Goal: Task Accomplishment & Management: Manage account settings

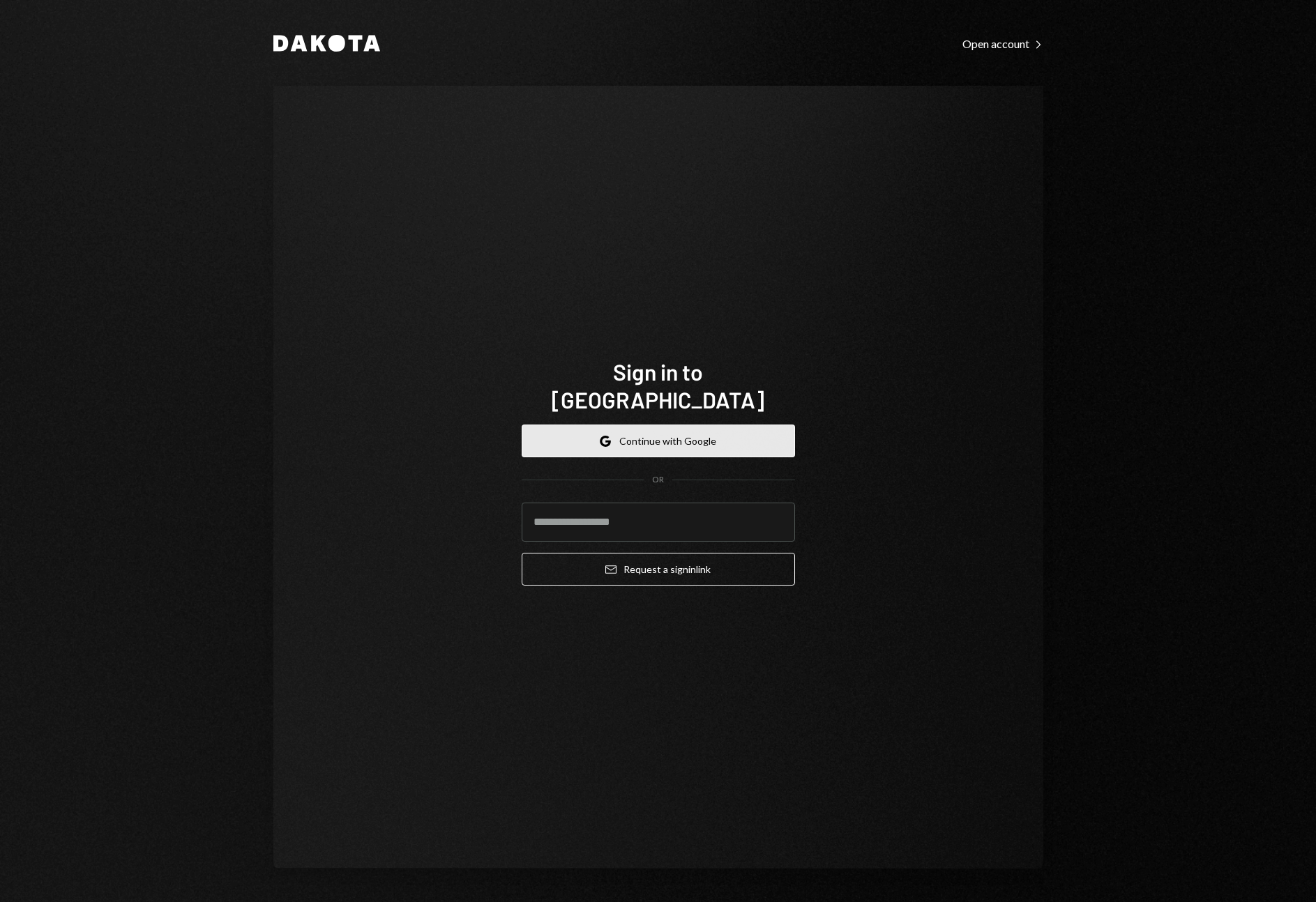
click at [672, 425] on button "Google Continue with Google" at bounding box center [658, 441] width 274 height 33
click at [597, 502] on input "email" at bounding box center [658, 522] width 274 height 39
click at [0, 901] on com-1password-button at bounding box center [0, 902] width 0 height 0
type input "**********"
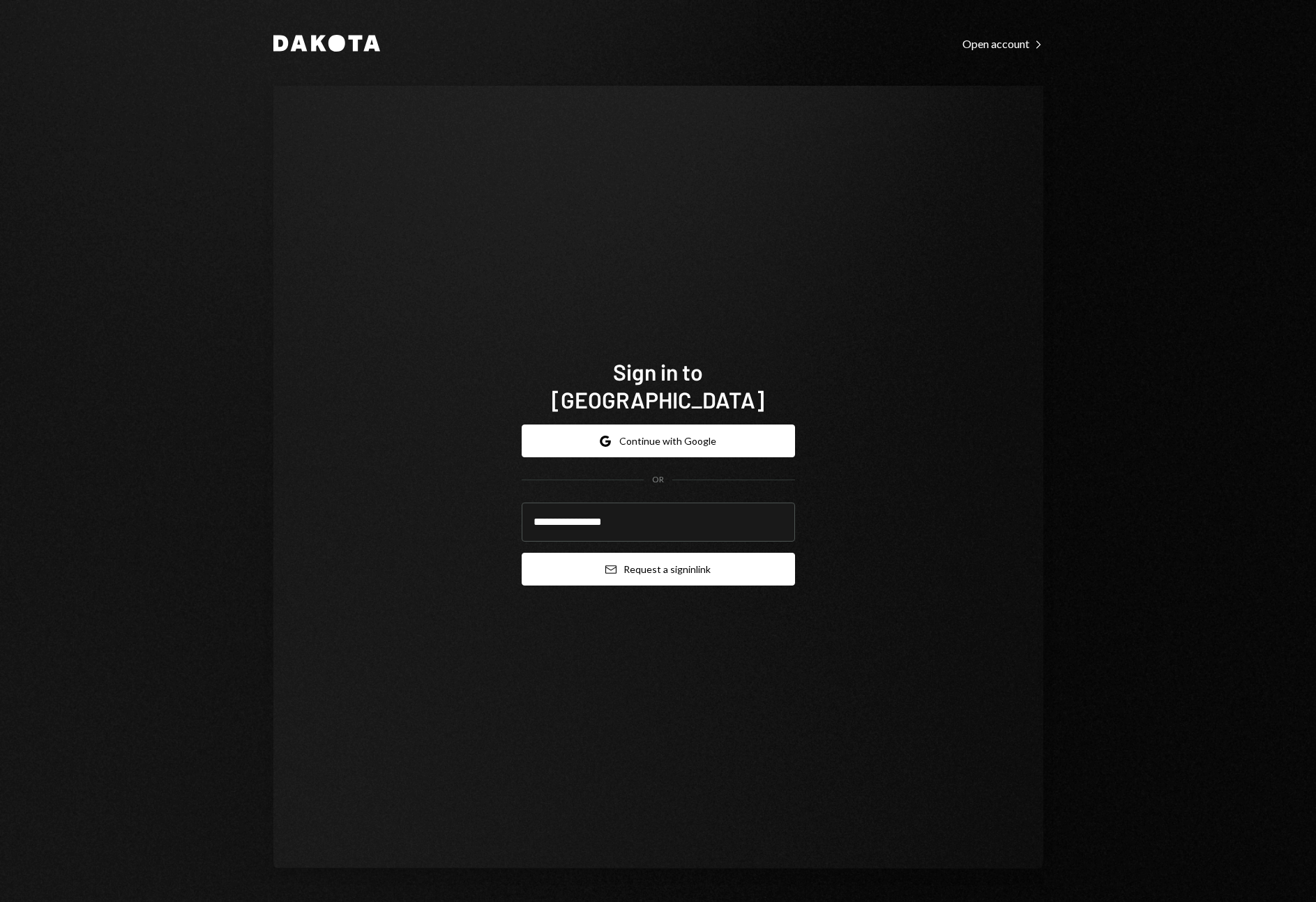
click at [650, 559] on button "Email Request a sign in link" at bounding box center [658, 569] width 274 height 33
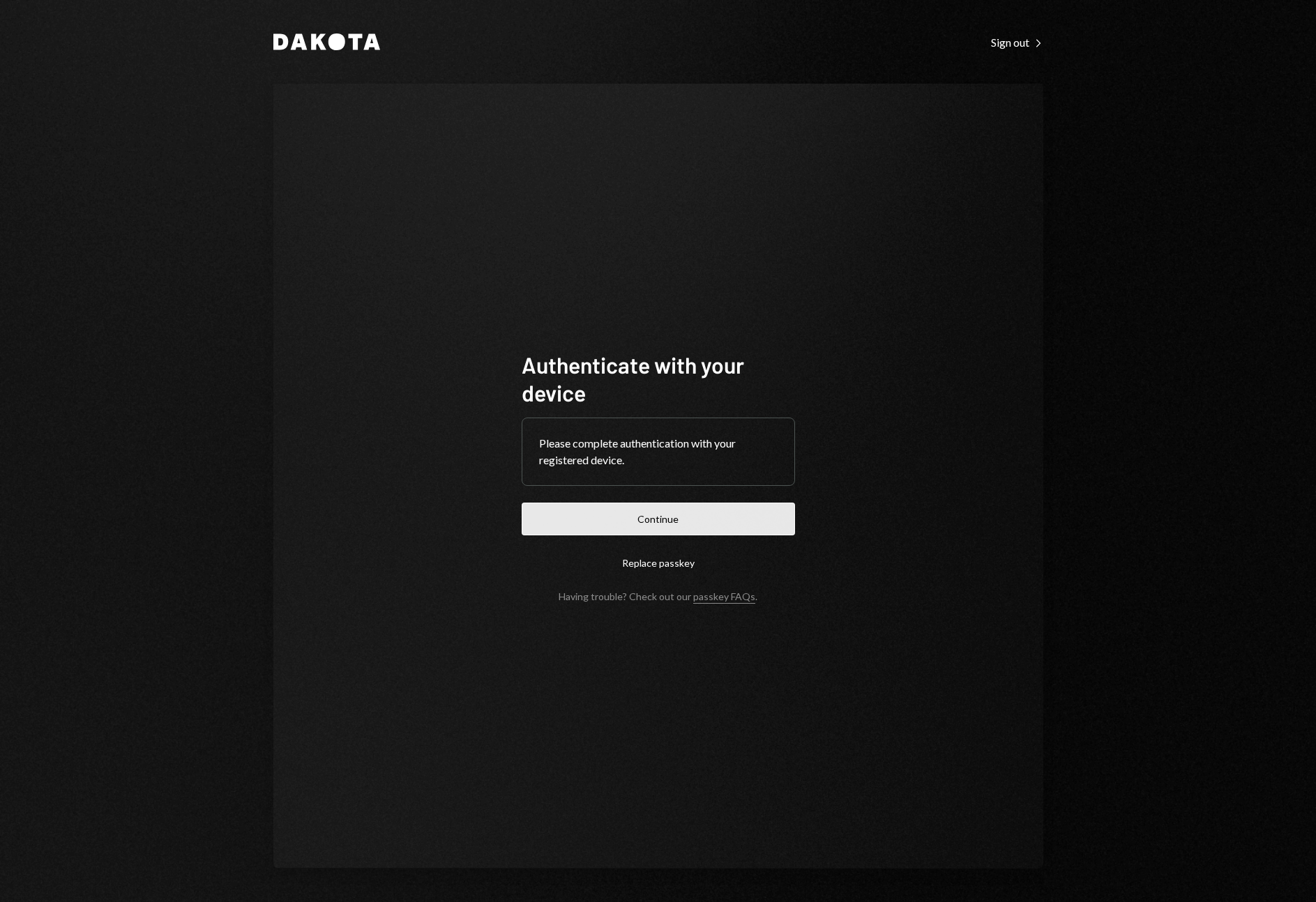
click at [633, 525] on button "Continue" at bounding box center [658, 518] width 274 height 33
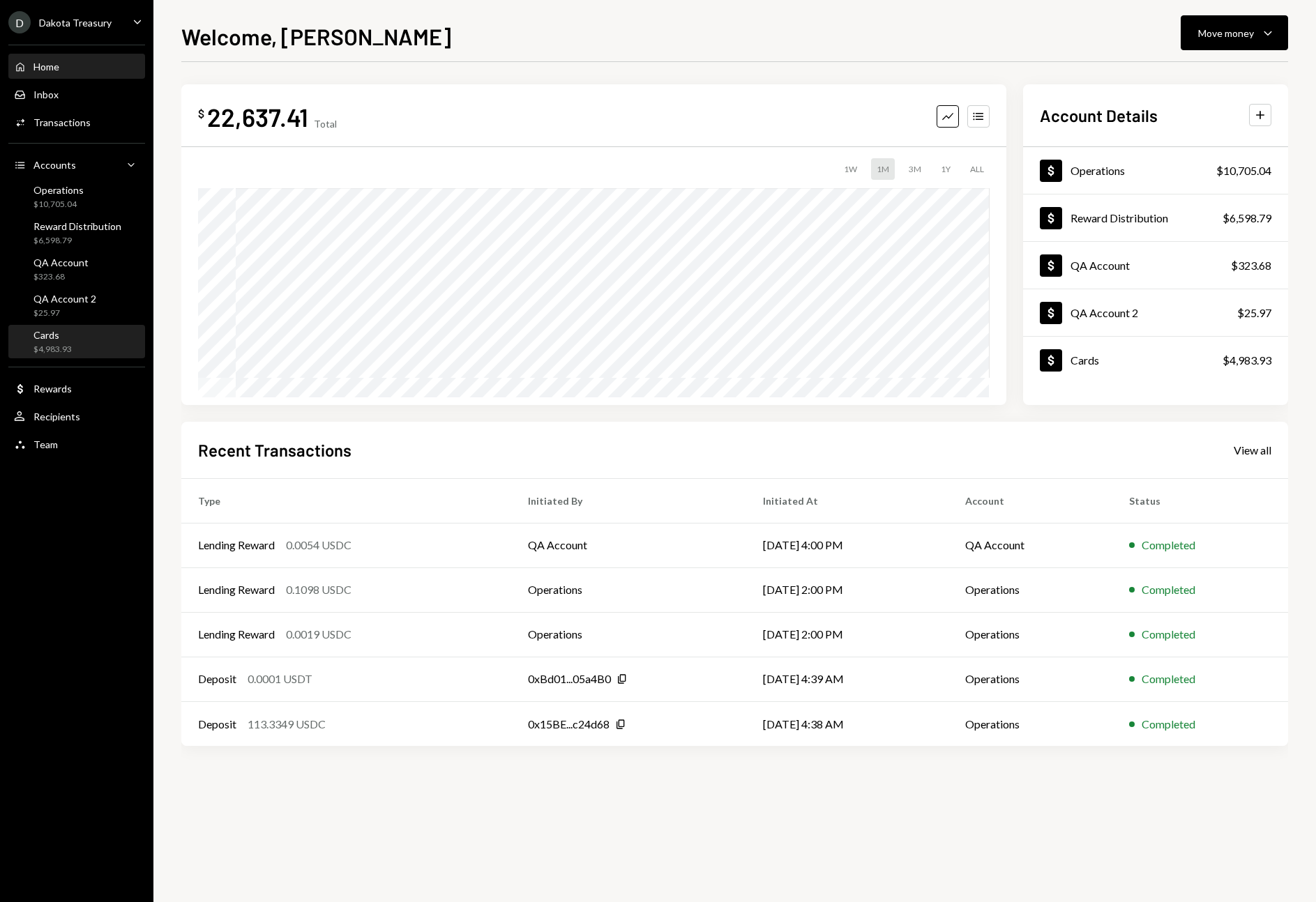
click at [67, 338] on div "Cards" at bounding box center [53, 335] width 39 height 12
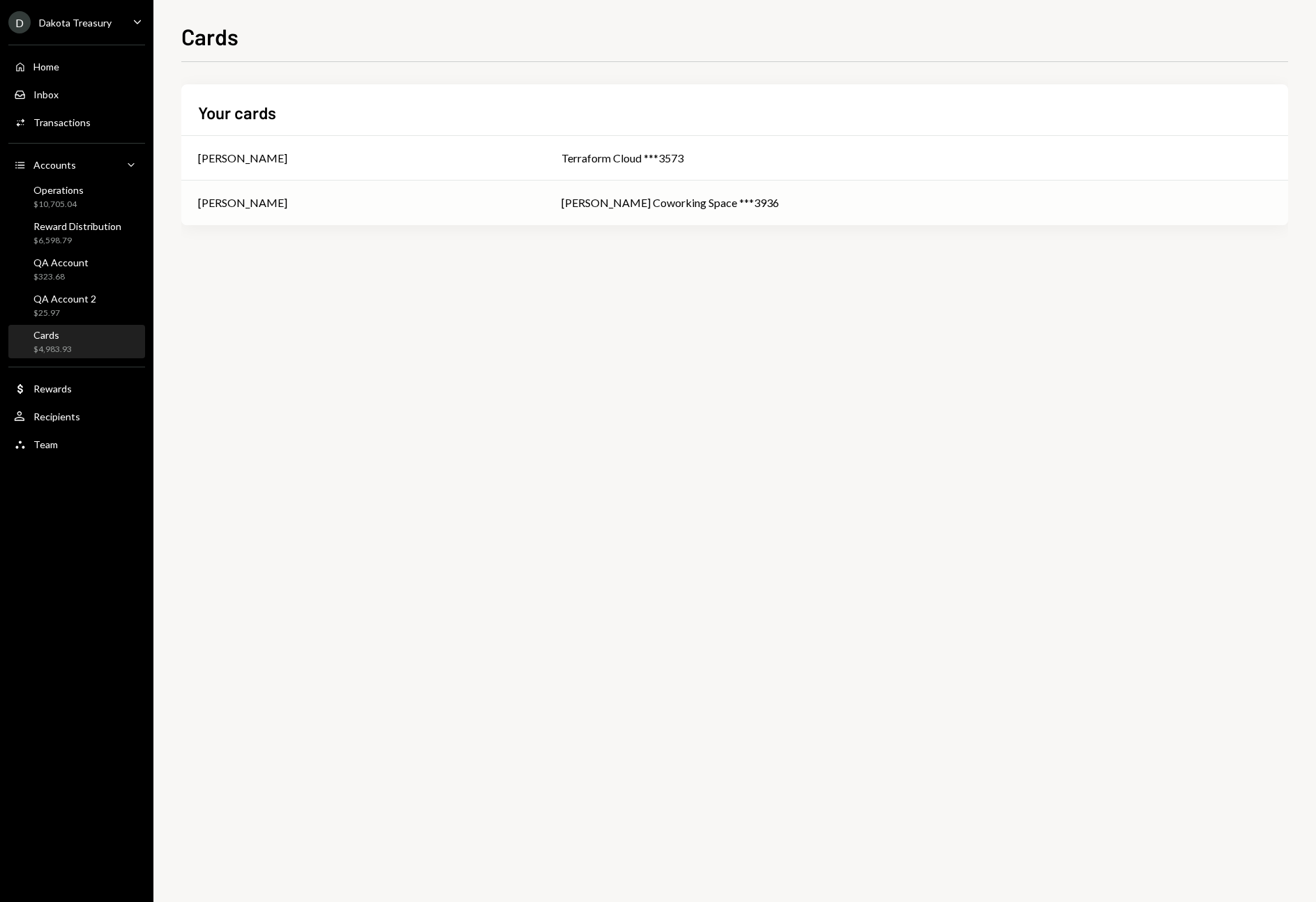
click at [445, 213] on td "Kevin Cashman" at bounding box center [363, 203] width 364 height 45
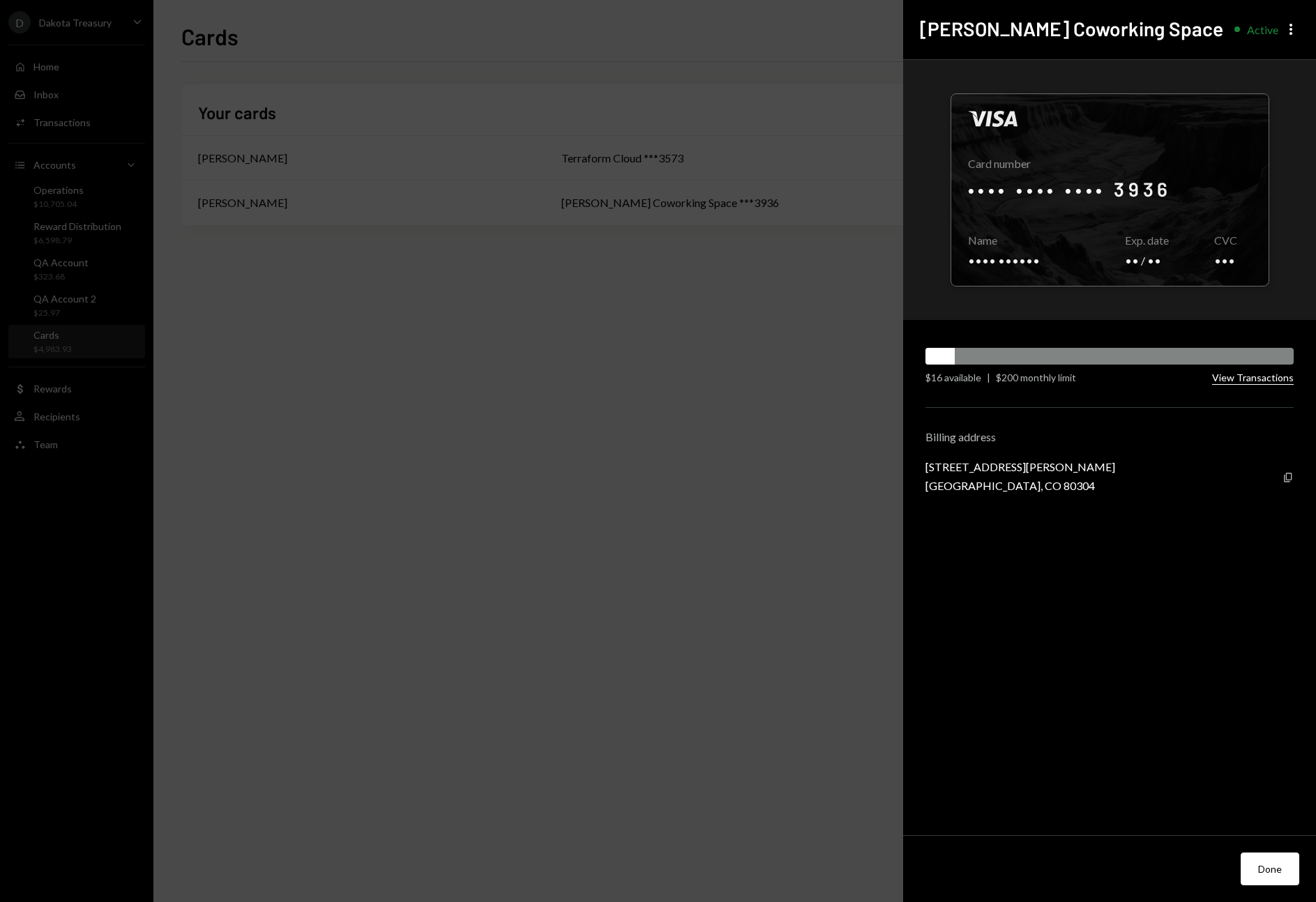
click at [1265, 380] on button "View Transactions" at bounding box center [1253, 378] width 82 height 14
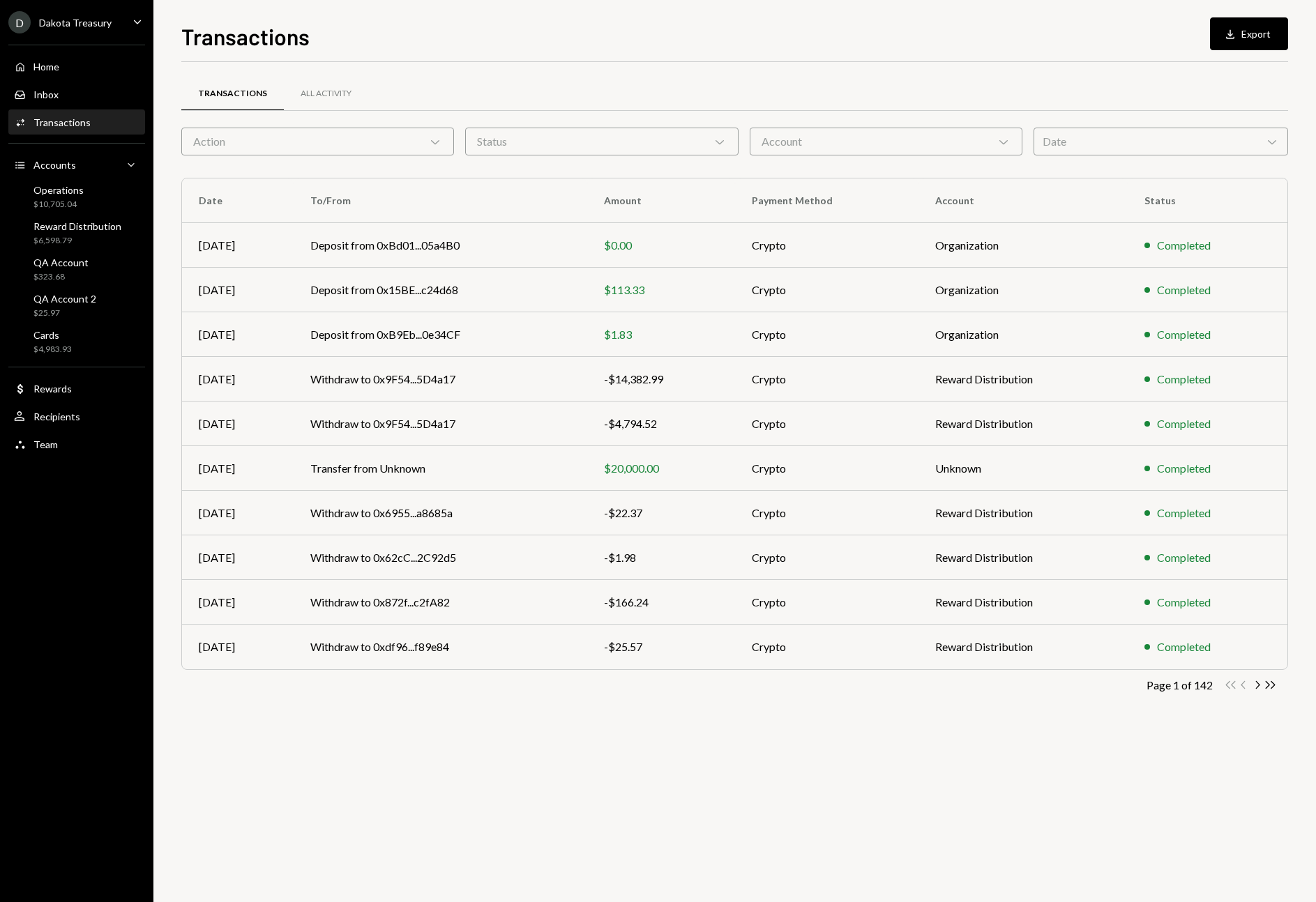
click at [925, 144] on div "Account Chevron Down" at bounding box center [886, 141] width 273 height 28
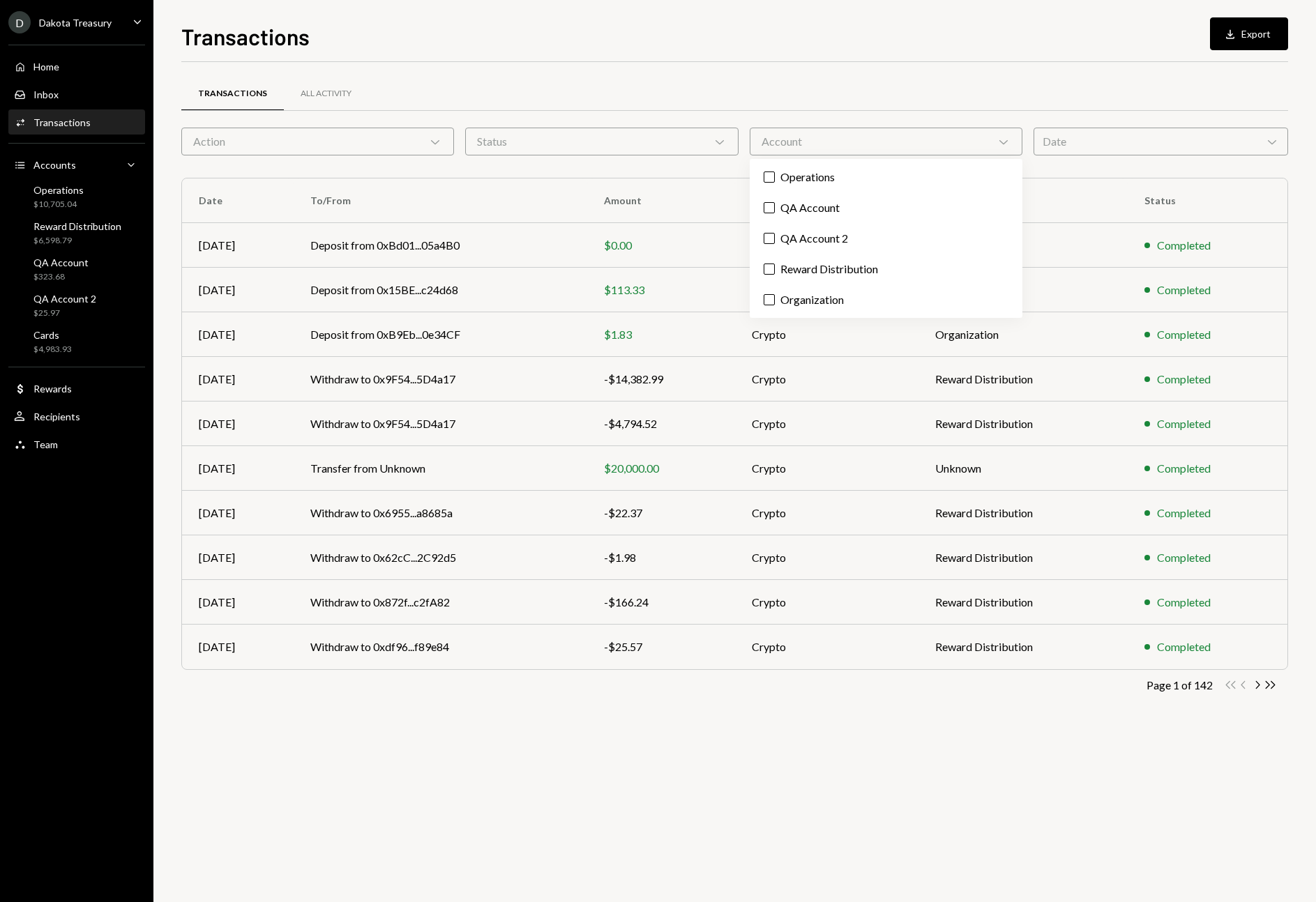
click at [670, 149] on div "Status Chevron Down" at bounding box center [601, 141] width 273 height 28
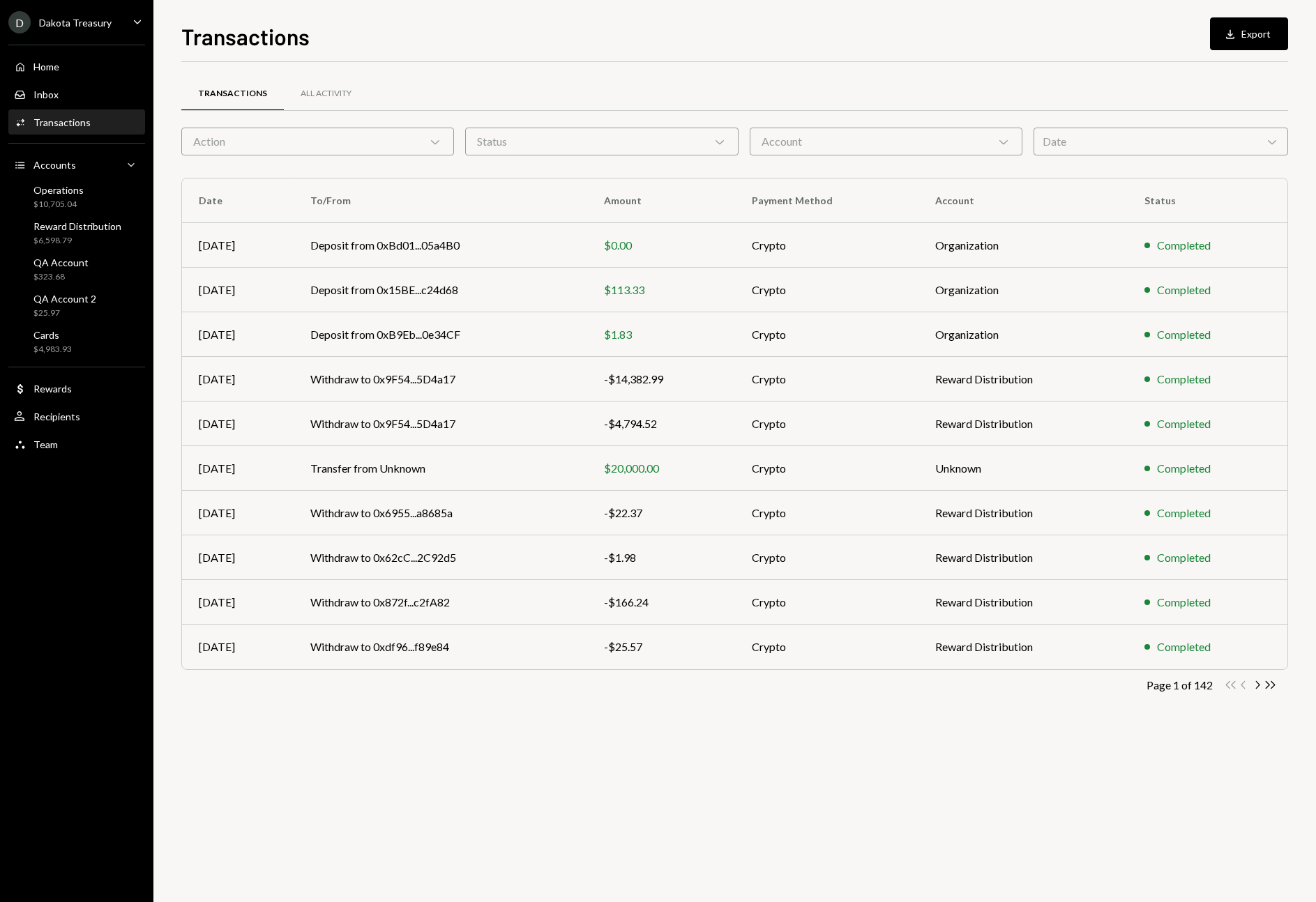
click at [457, 131] on form "Action Chevron Down Status Chevron Down Account Chevron Down Date Chevron Down" at bounding box center [735, 141] width 1107 height 28
click at [397, 143] on div "Action Chevron Down" at bounding box center [318, 141] width 273 height 28
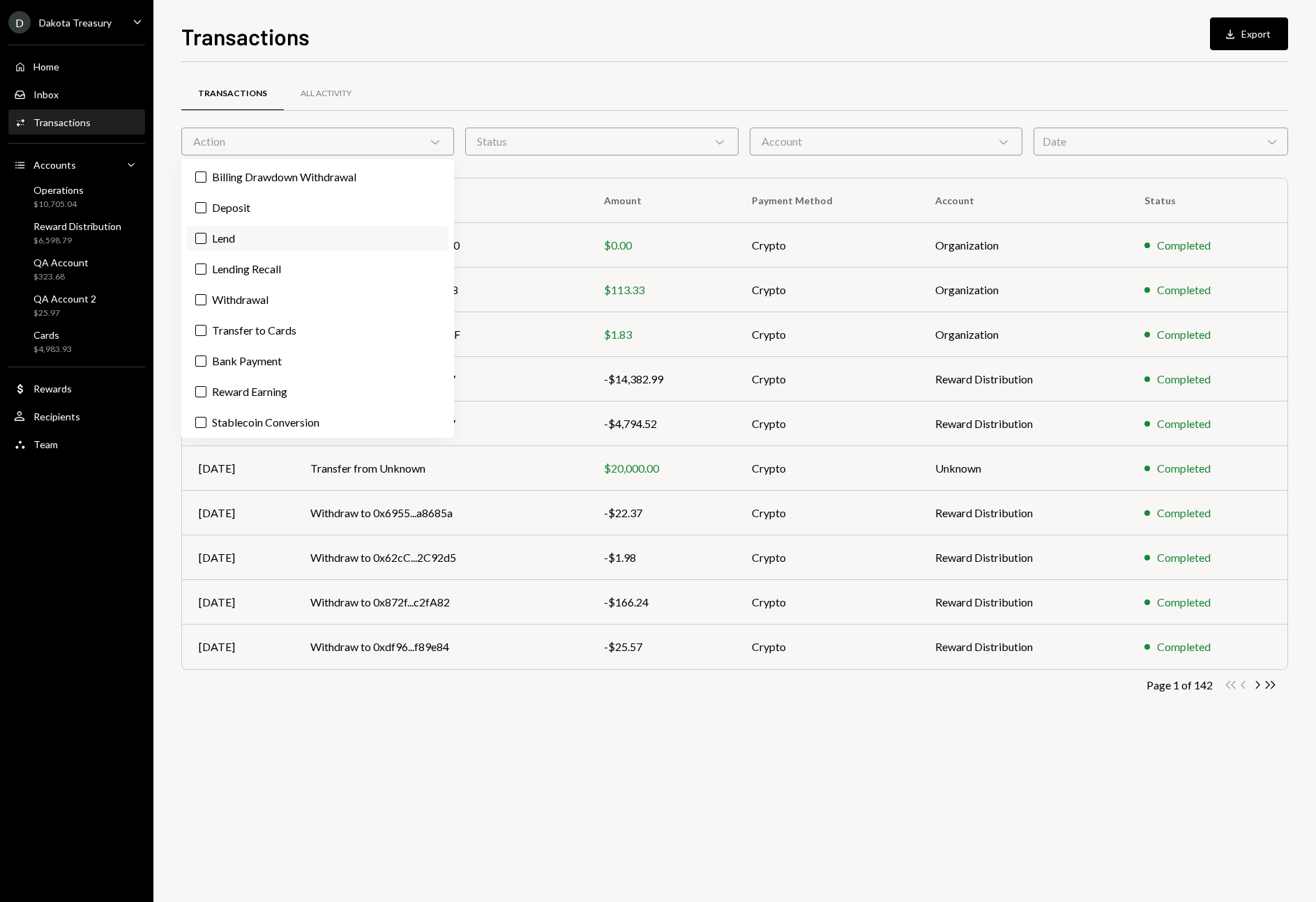
scroll to position [34, 0]
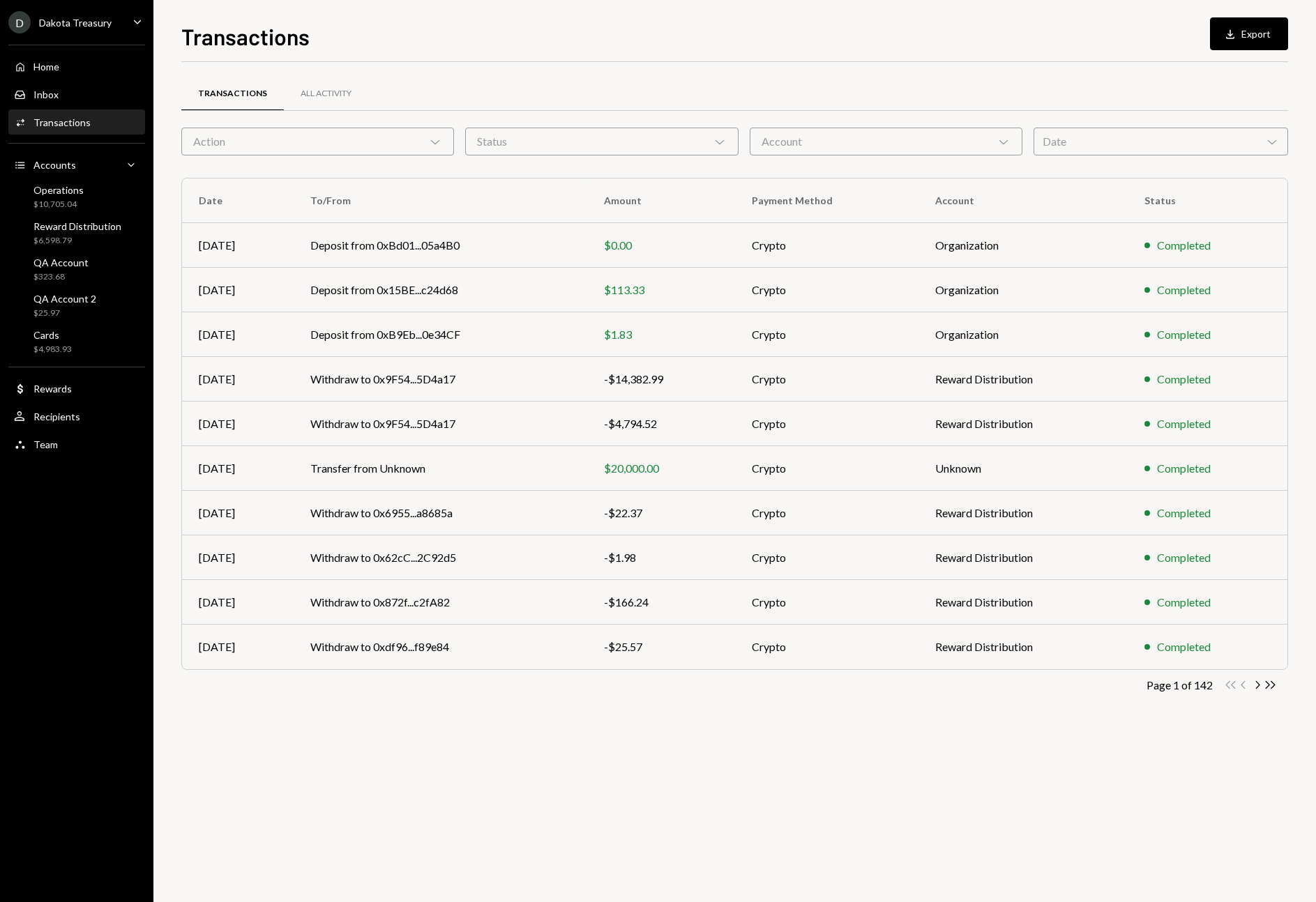
click at [499, 725] on div "Transactions All Activity Action Chevron Down Status Chevron Down Account Chevr…" at bounding box center [735, 406] width 1107 height 644
click at [1198, 143] on div "Date Chevron Down" at bounding box center [1160, 141] width 255 height 28
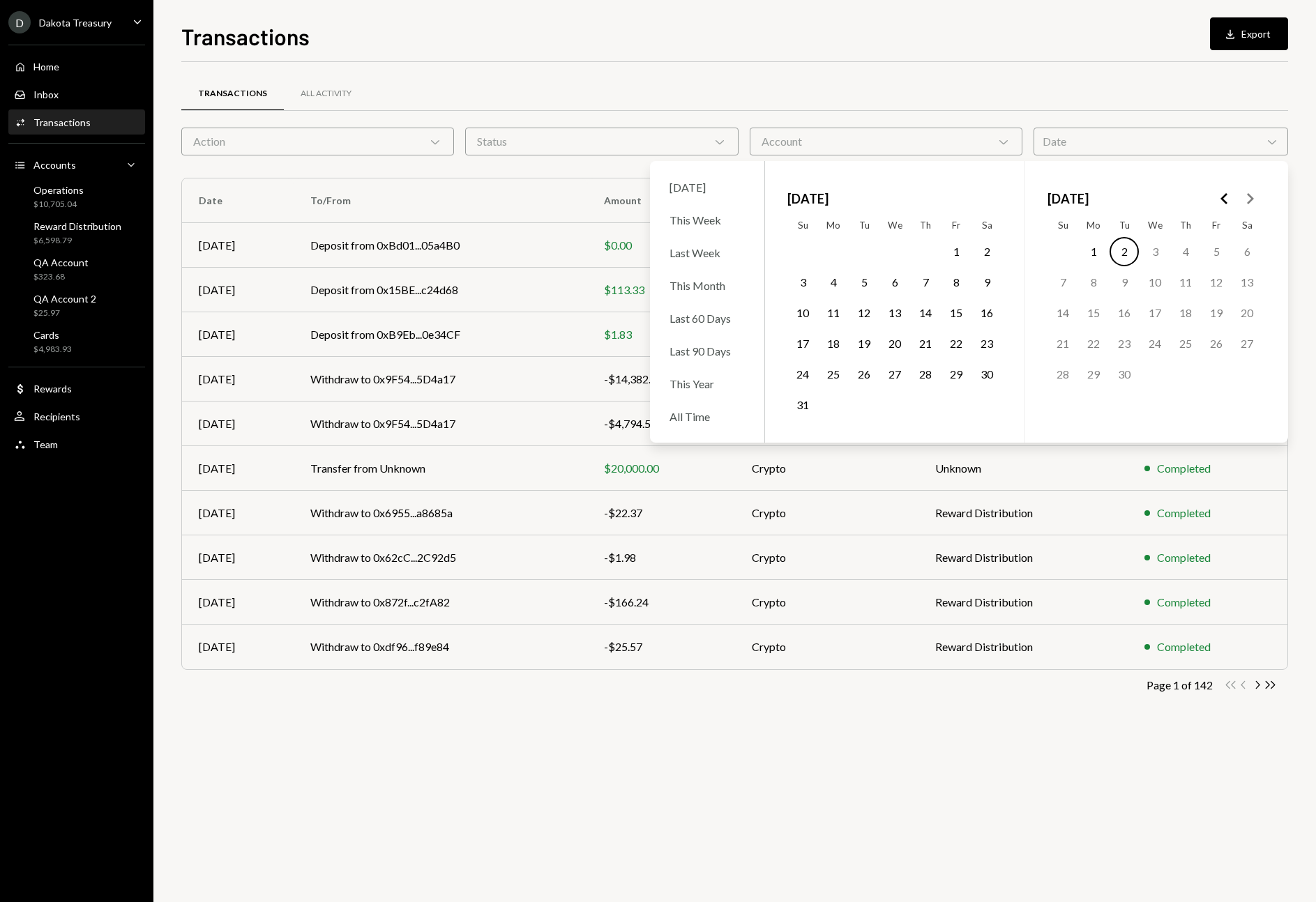
click at [1199, 143] on div "Date Chevron Down" at bounding box center [1160, 141] width 255 height 28
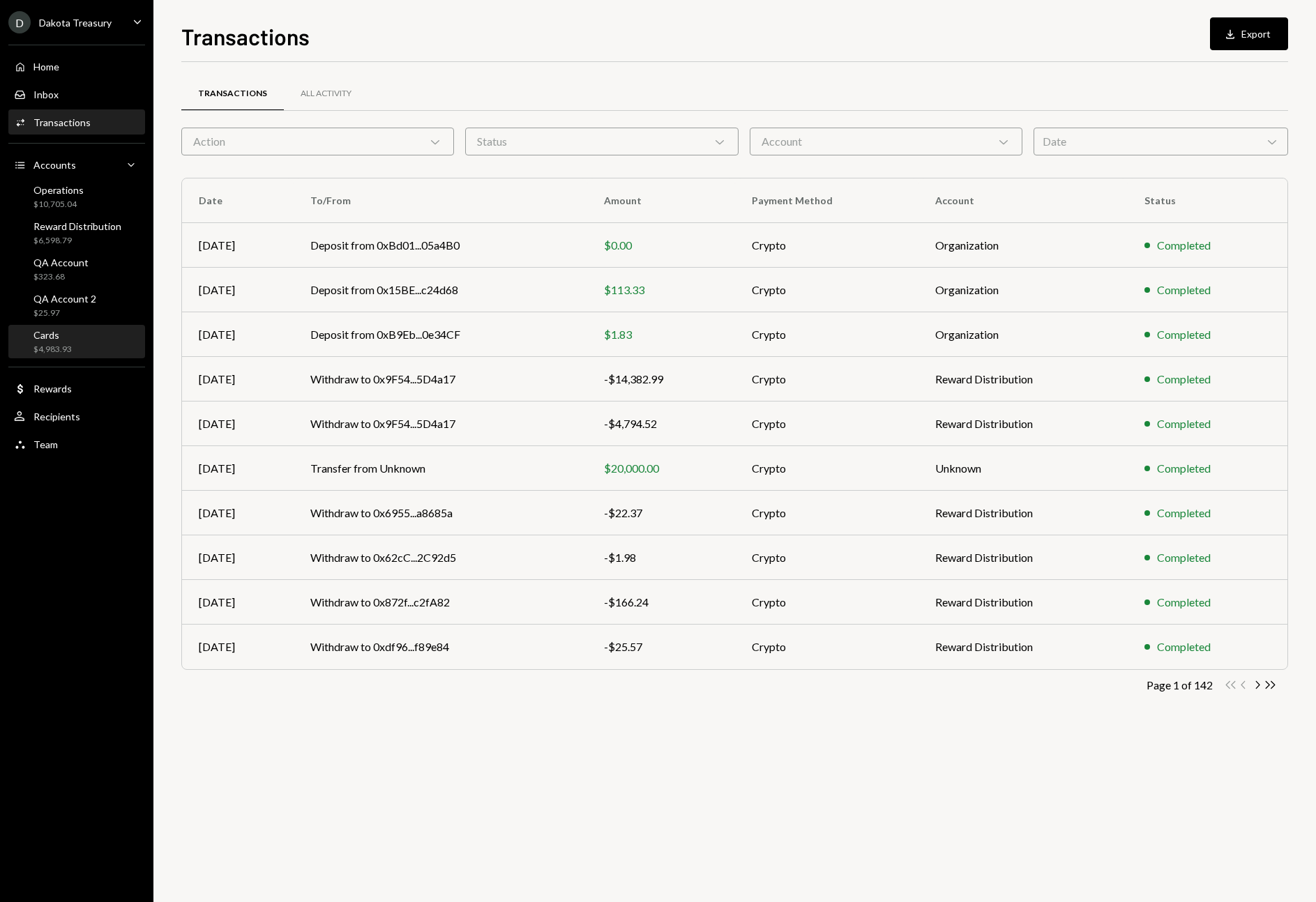
click at [96, 331] on div "Cards $4,983.93" at bounding box center [76, 342] width 125 height 26
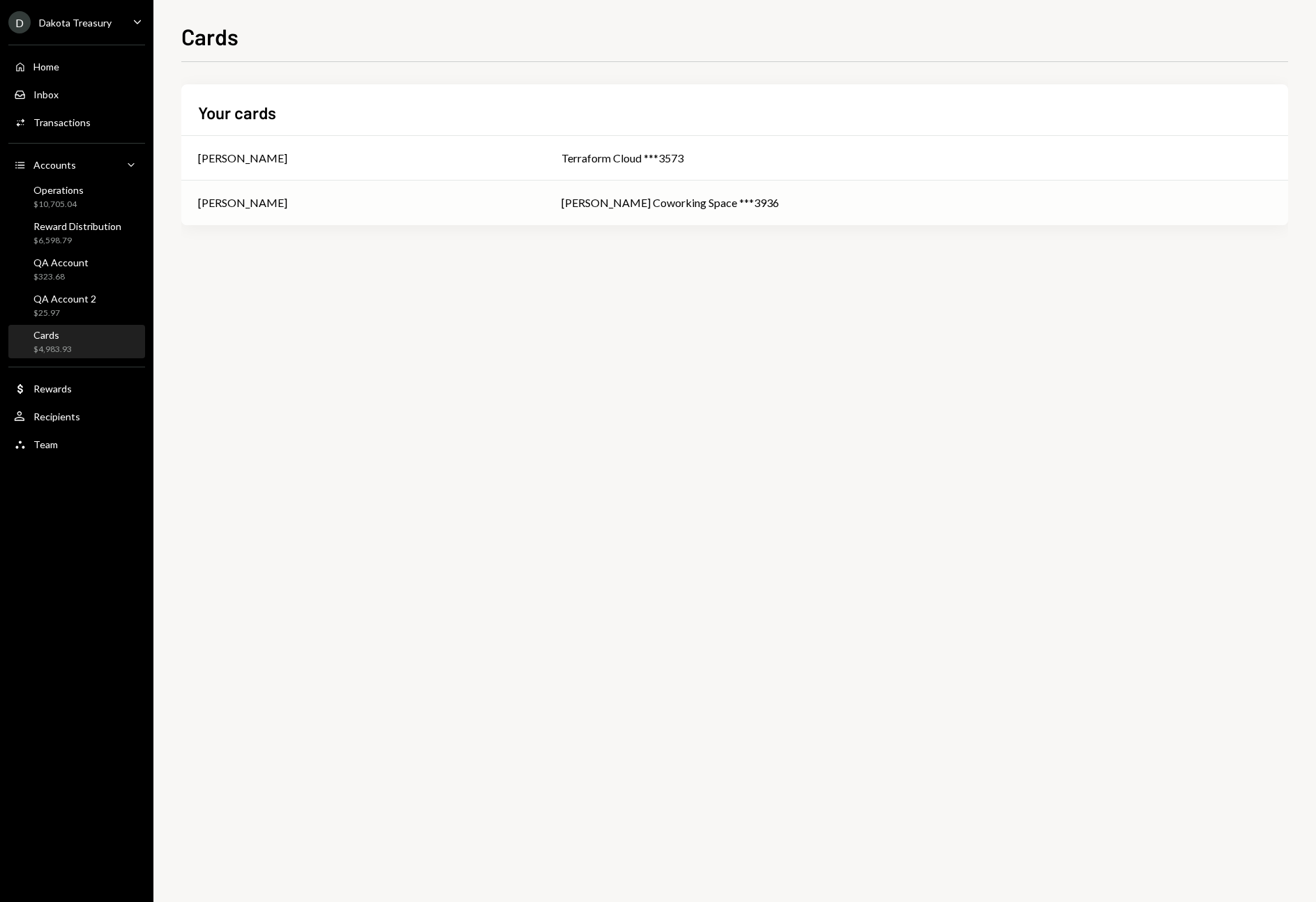
click at [295, 205] on div "Kevin Cashman" at bounding box center [363, 202] width 330 height 17
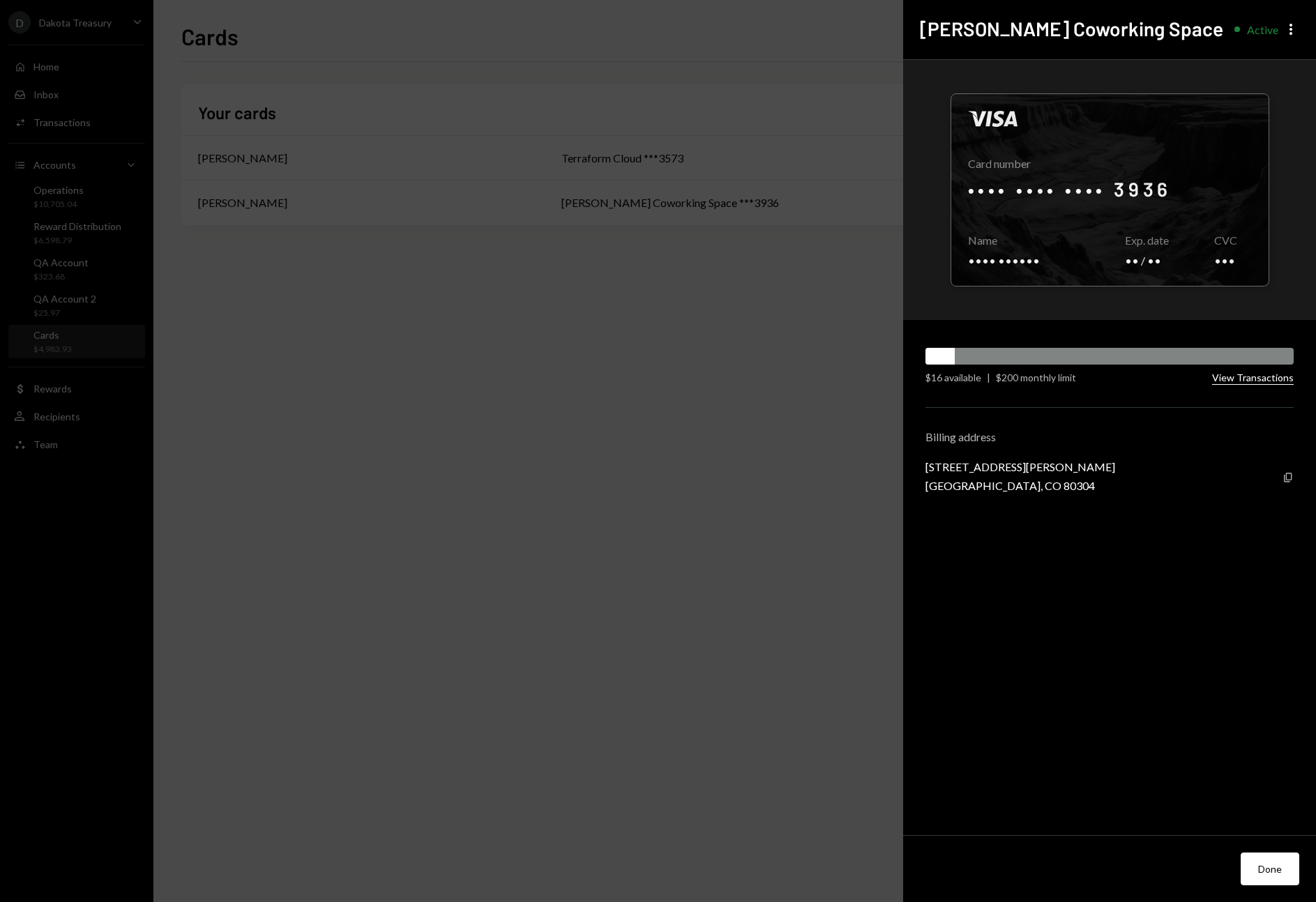
click at [1237, 380] on button "View Transactions" at bounding box center [1253, 378] width 82 height 14
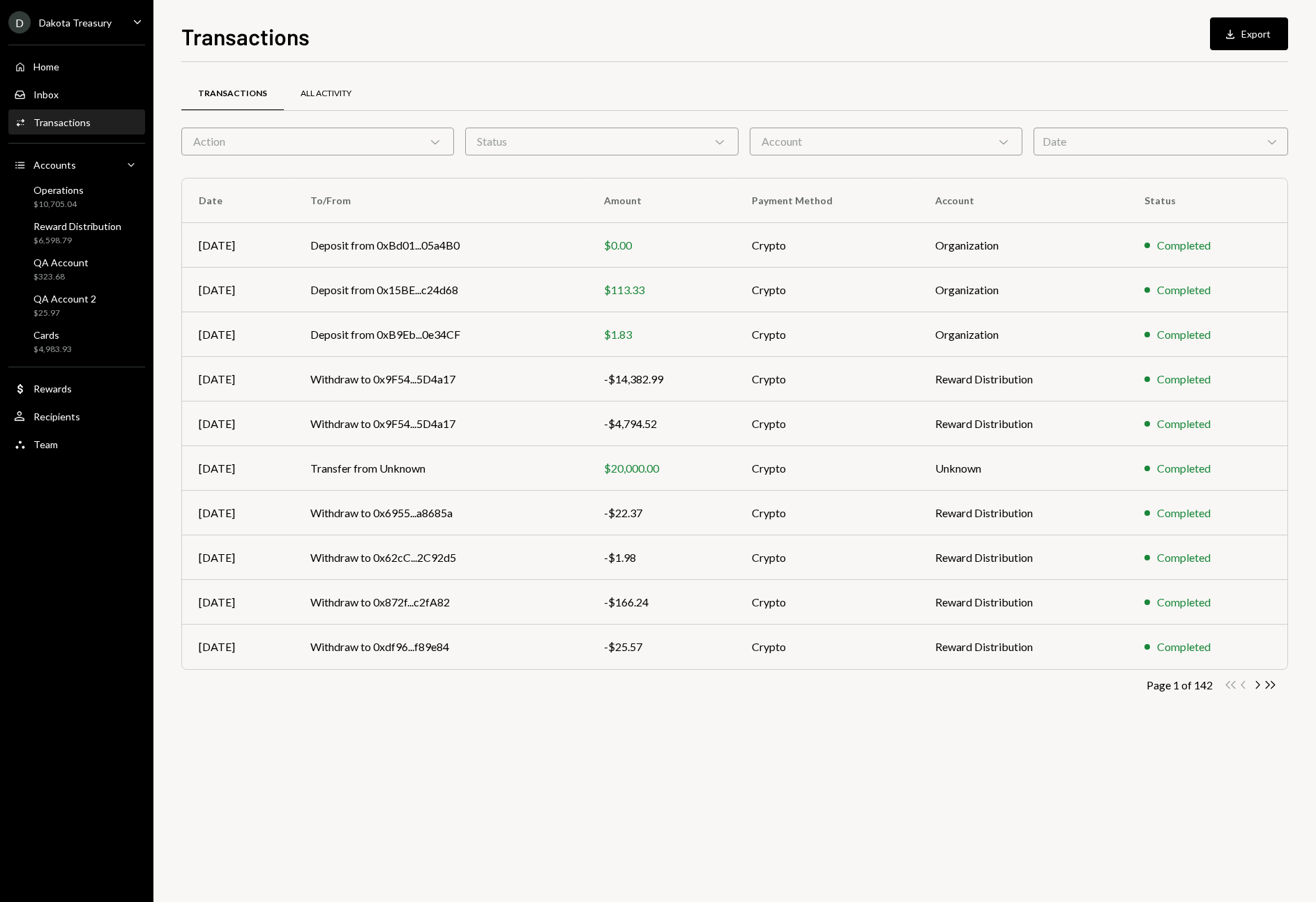
click at [321, 105] on div "All Activity" at bounding box center [326, 94] width 84 height 34
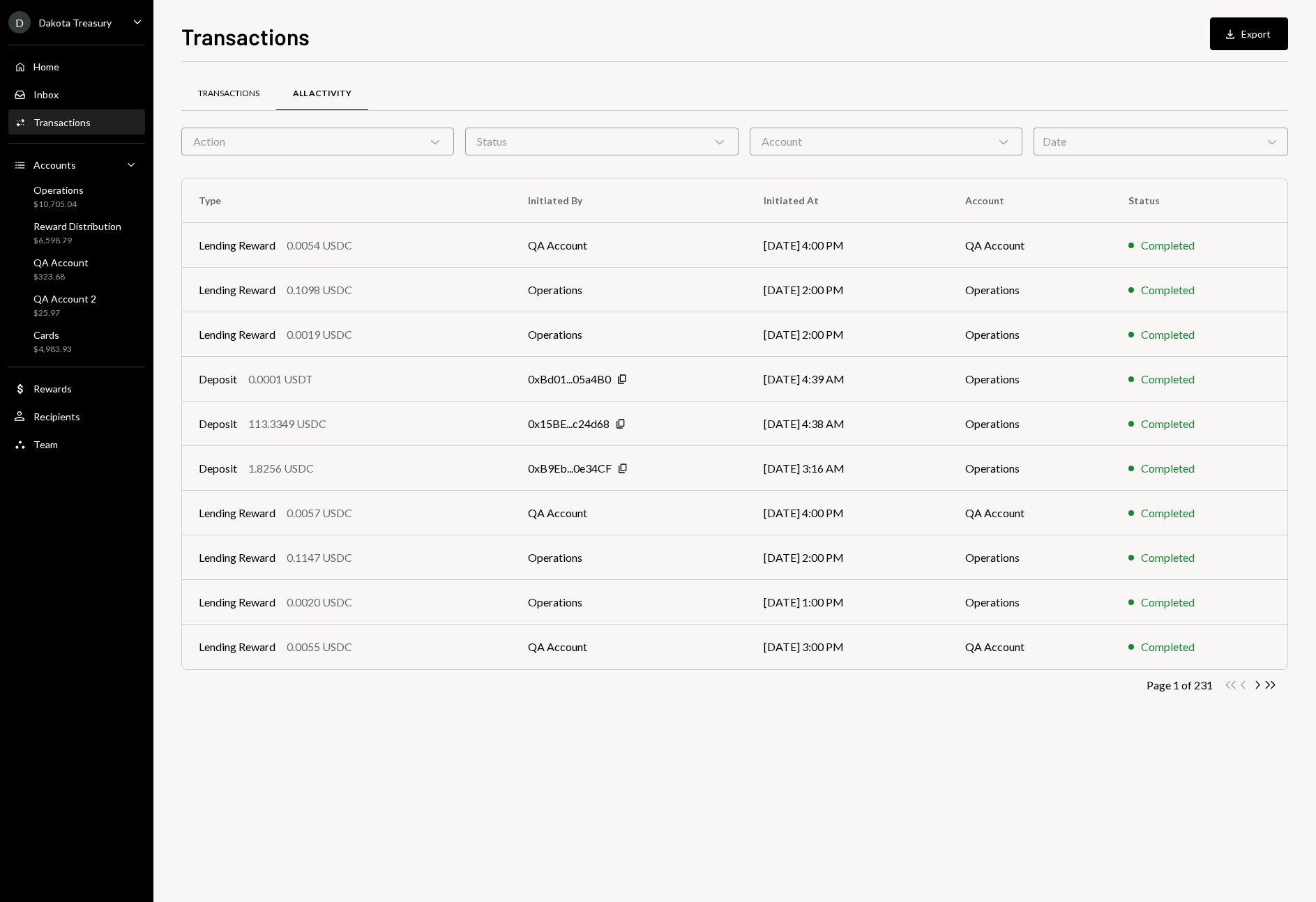
click at [238, 93] on div "Transactions" at bounding box center [229, 93] width 61 height 12
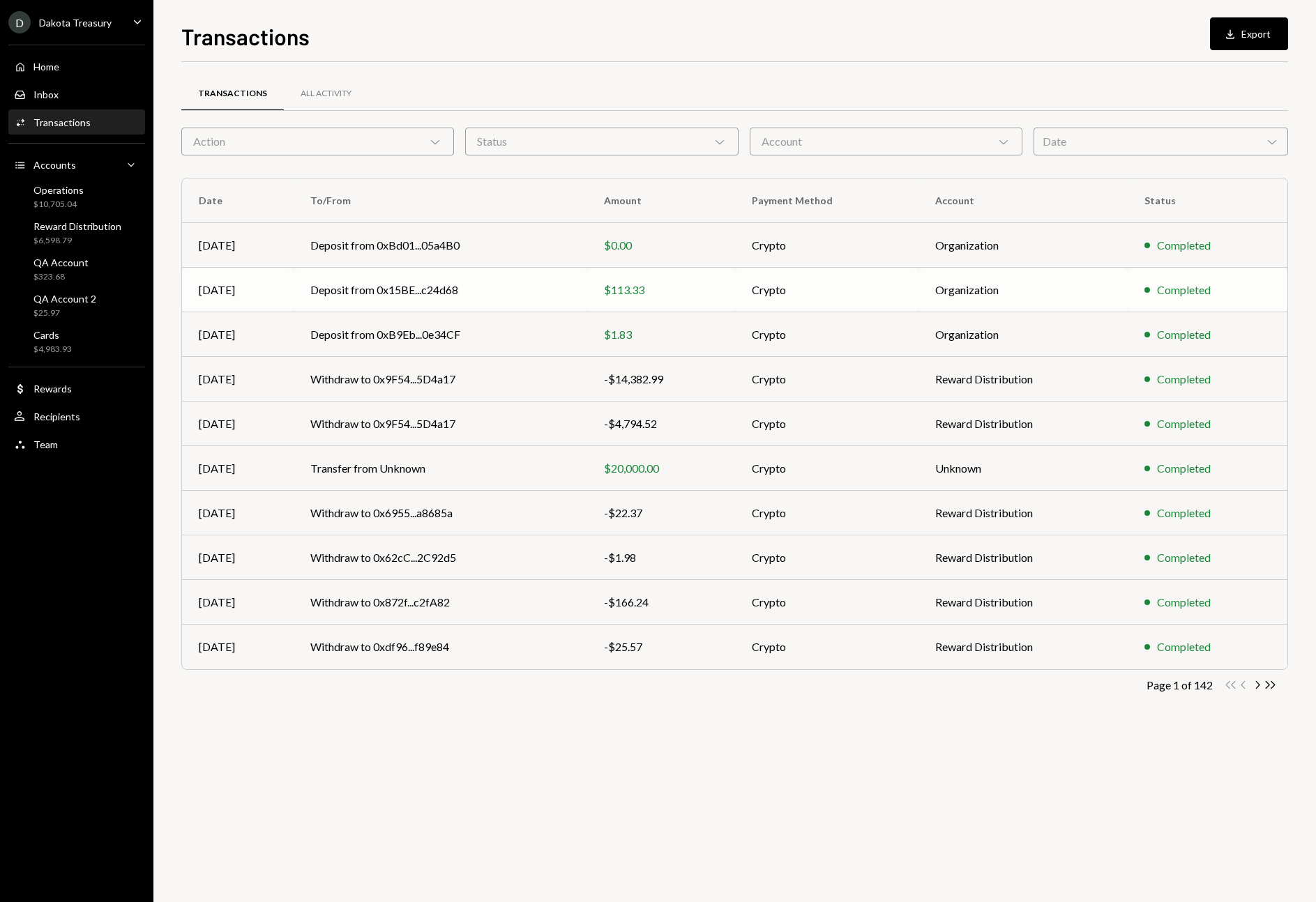
click at [496, 290] on td "Deposit from 0x15BE...c24d68" at bounding box center [441, 291] width 294 height 45
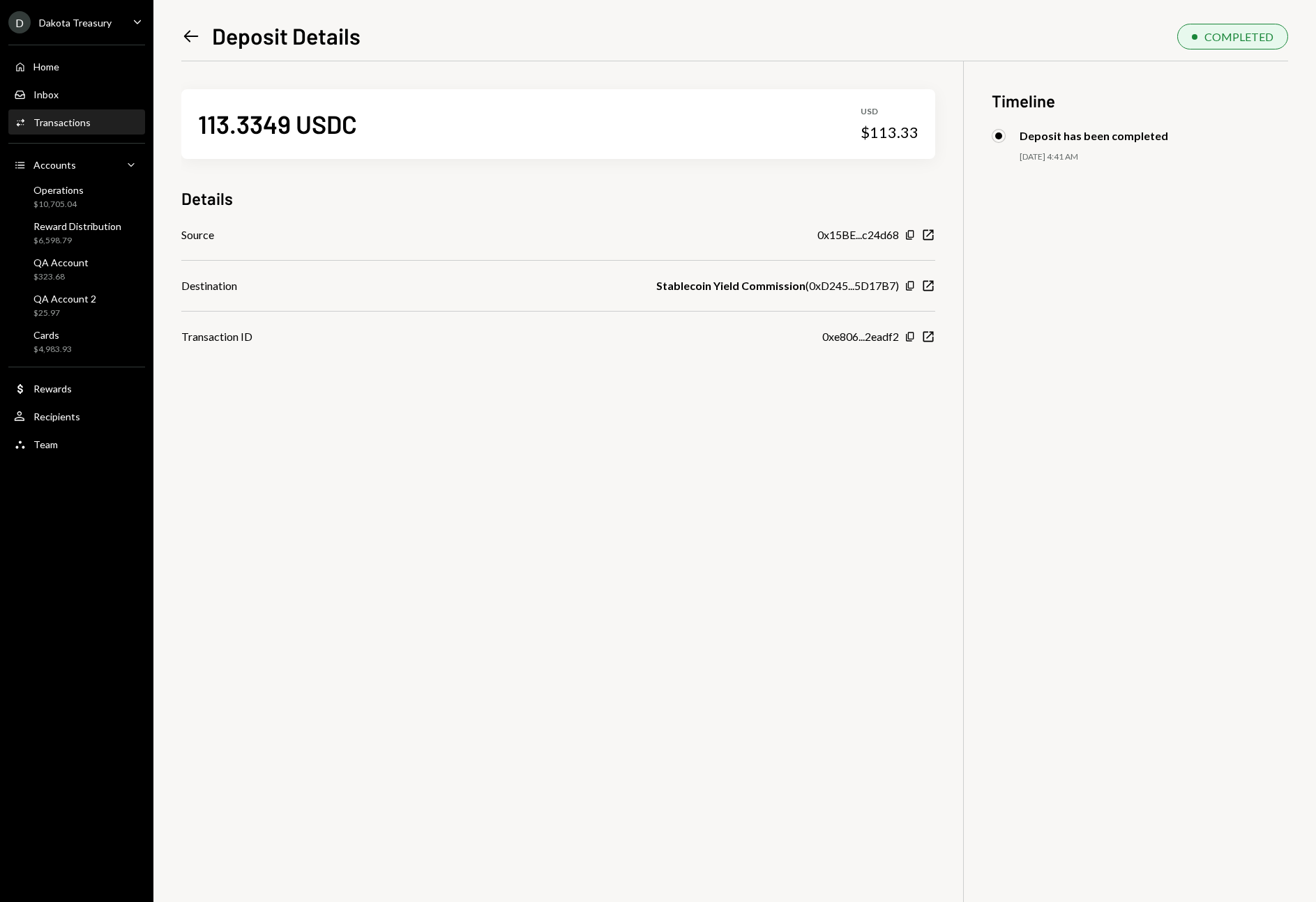
scroll to position [1, 0]
click at [181, 45] on div "Left Arrow" at bounding box center [191, 36] width 19 height 20
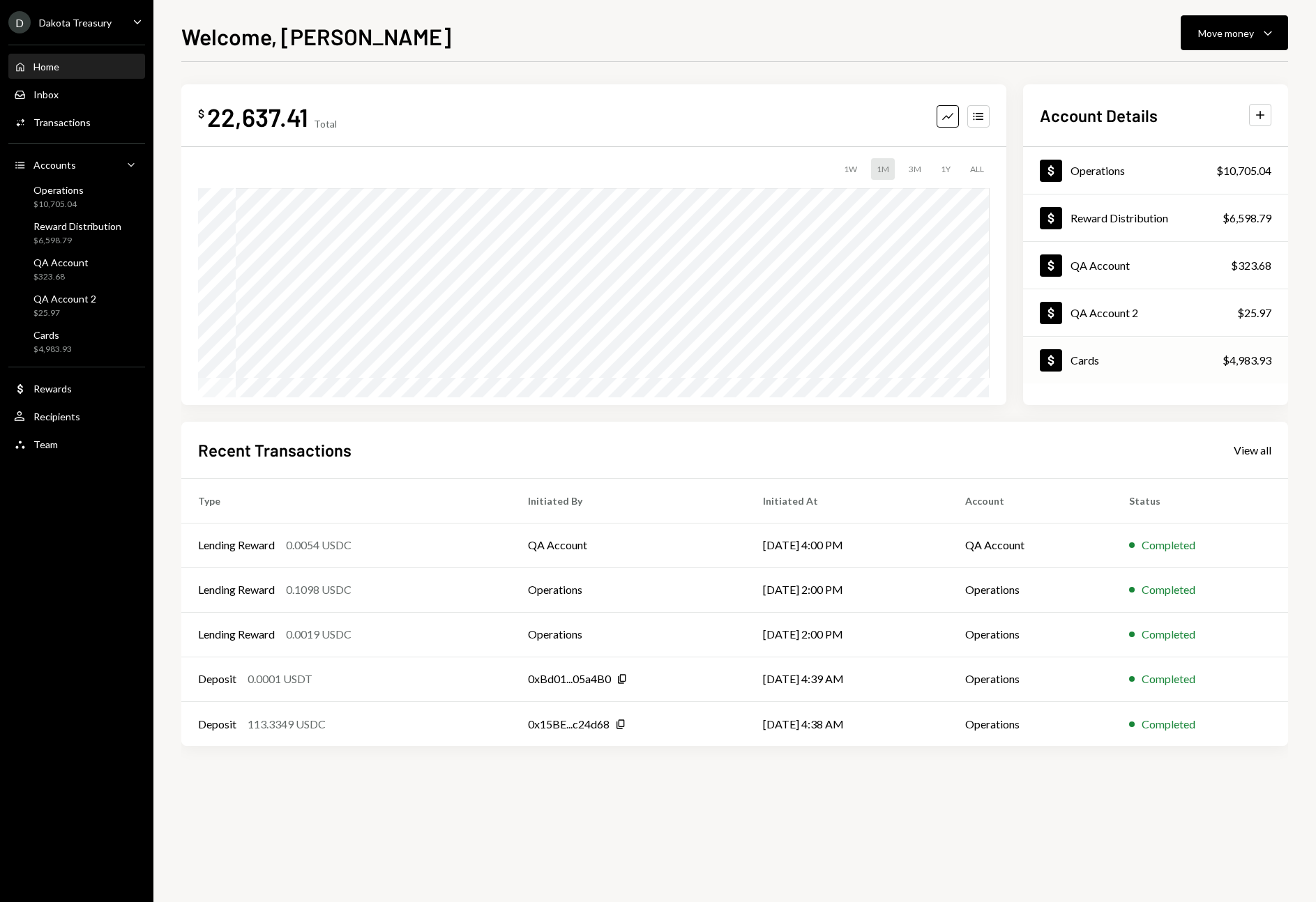
click at [1073, 356] on div "Cards" at bounding box center [1085, 360] width 29 height 14
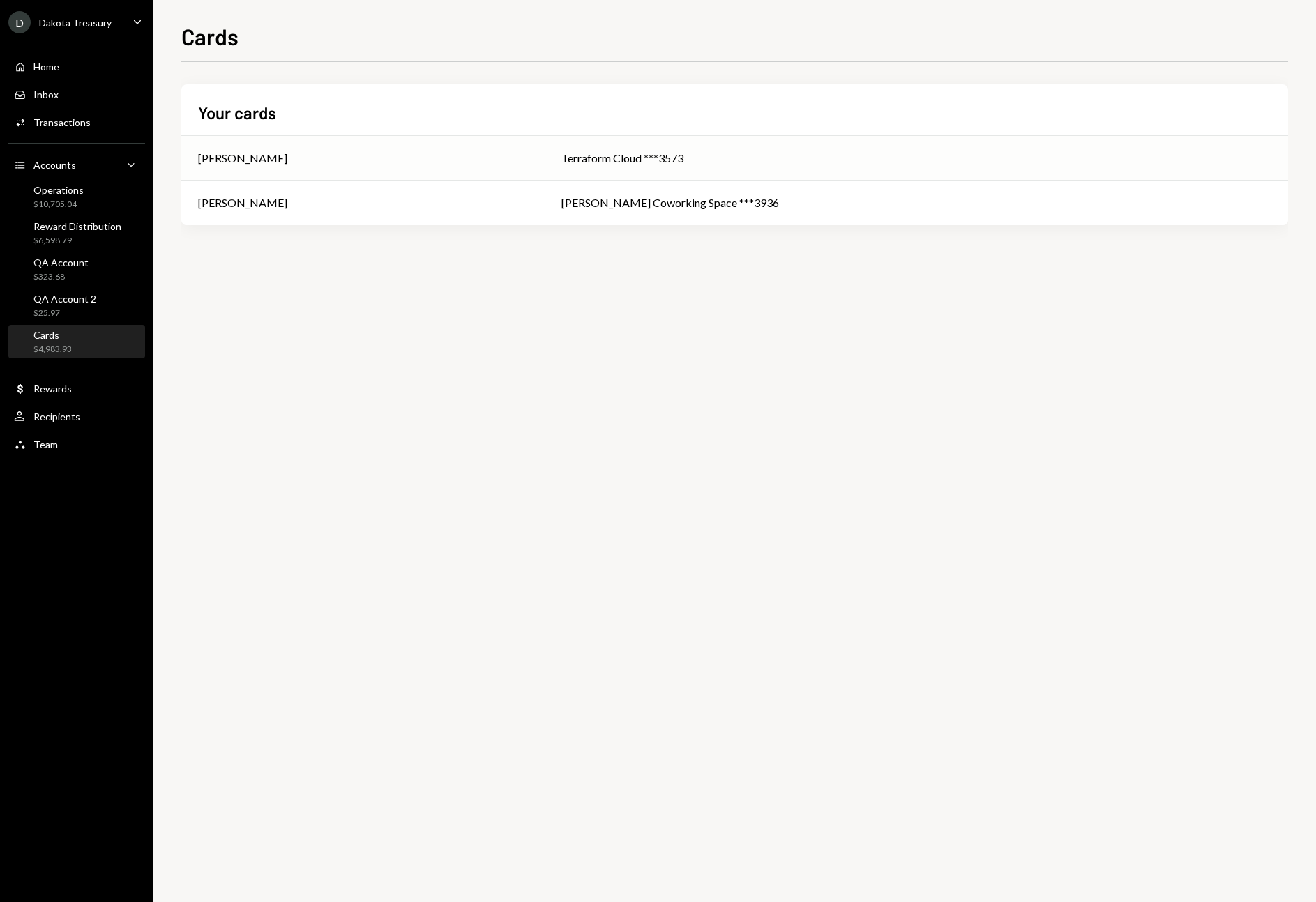
click at [610, 164] on div "Terraform Cloud ***3573" at bounding box center [916, 158] width 710 height 17
click at [619, 199] on div "[PERSON_NAME] Coworking Space ***3936" at bounding box center [916, 202] width 710 height 17
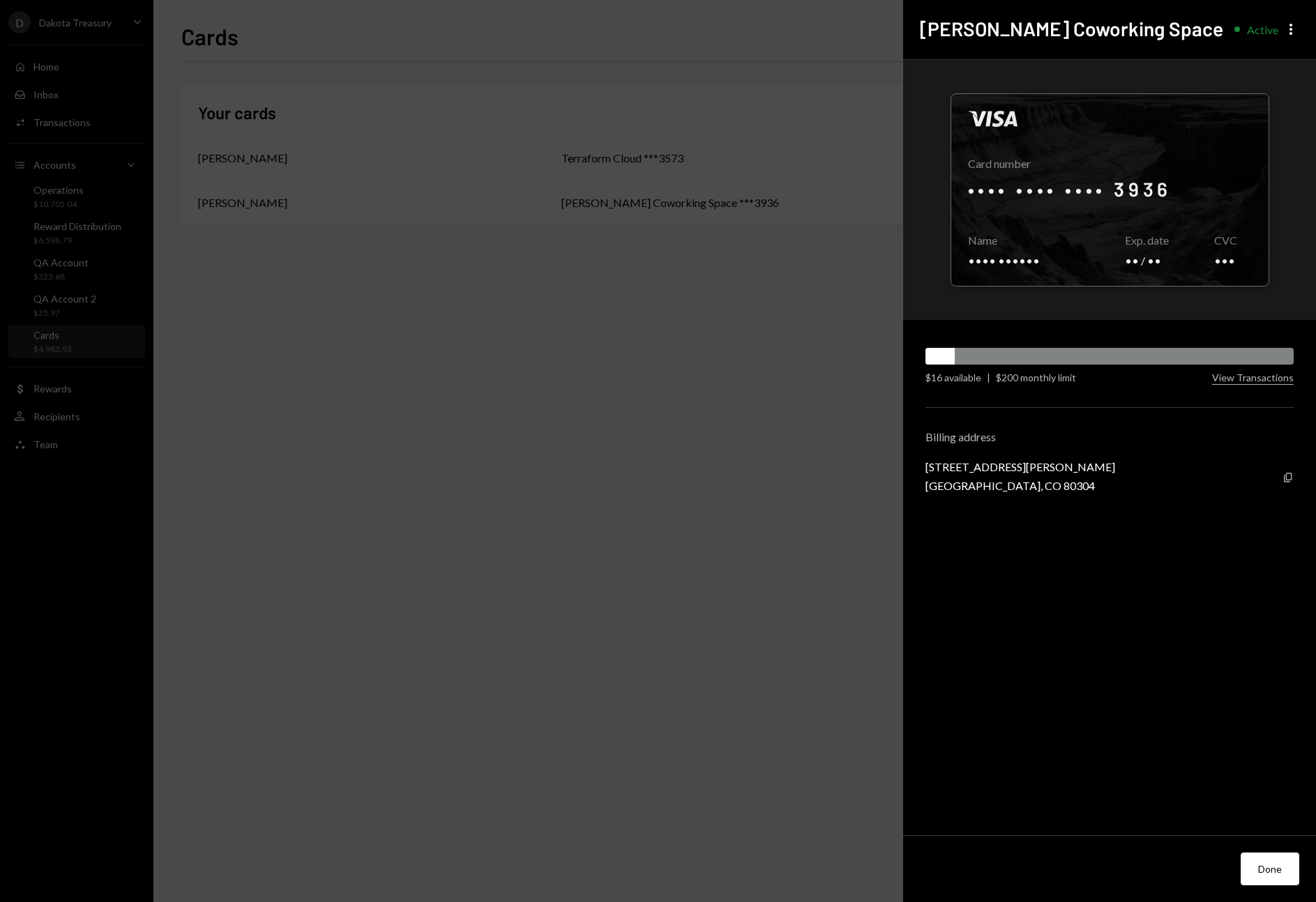
click at [1007, 343] on div "Visa Card number •••• •••• •••• 3936 Copy Name •••• •••••• Copy Exp. date •• / …" at bounding box center [1110, 448] width 413 height 776
click at [1006, 380] on div "$200 monthly limit" at bounding box center [1036, 377] width 80 height 14
